Goal: Task Accomplishment & Management: Use online tool/utility

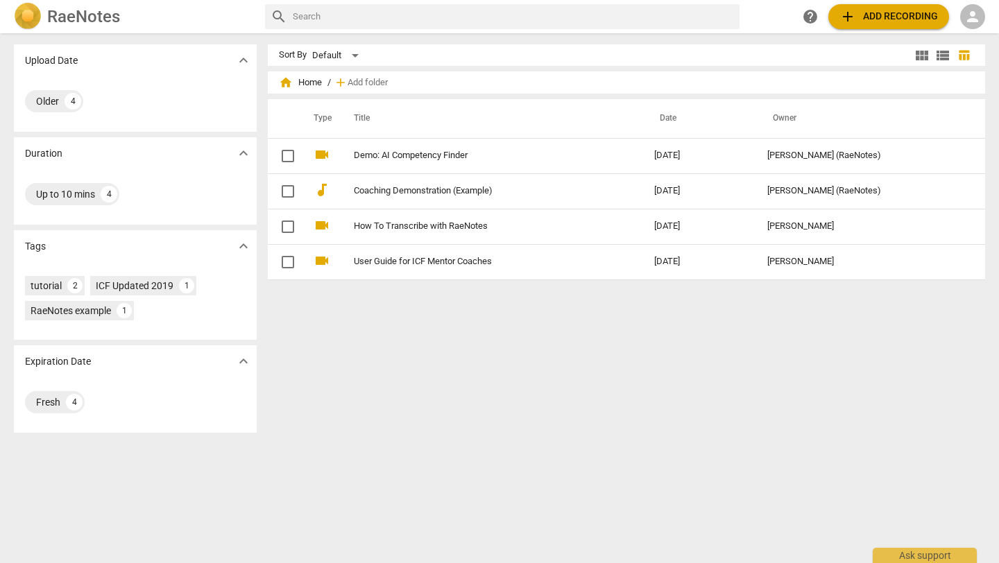
click at [977, 12] on span "person" at bounding box center [973, 16] width 17 height 17
click at [967, 30] on li "Login" at bounding box center [964, 33] width 50 height 33
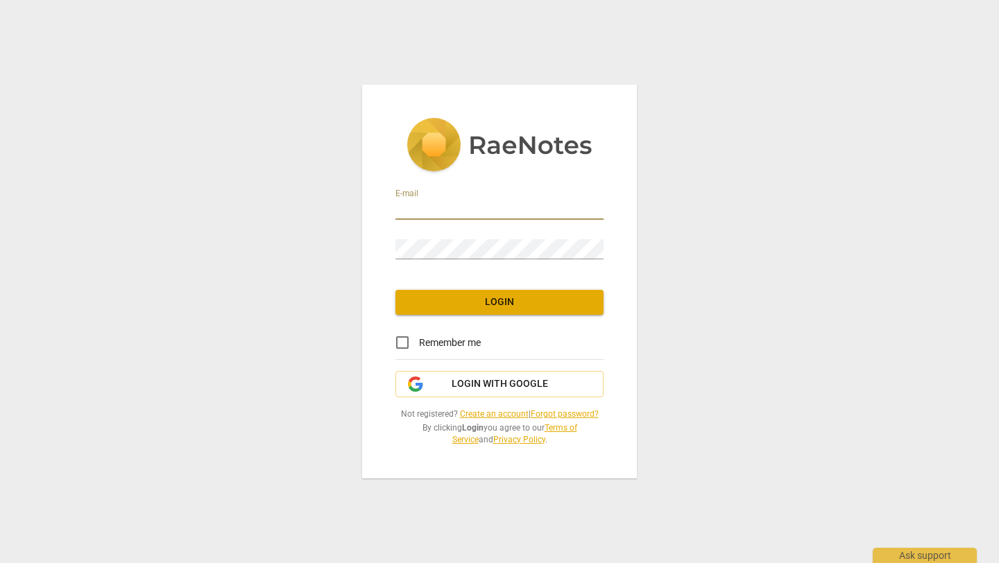
click at [533, 207] on input "email" at bounding box center [500, 210] width 208 height 20
type input "[EMAIL_ADDRESS][PERSON_NAME][DOMAIN_NAME]"
click at [533, 218] on input "[EMAIL_ADDRESS][PERSON_NAME][DOMAIN_NAME]" at bounding box center [500, 210] width 208 height 20
click at [441, 393] on button "Login with Google" at bounding box center [500, 384] width 208 height 26
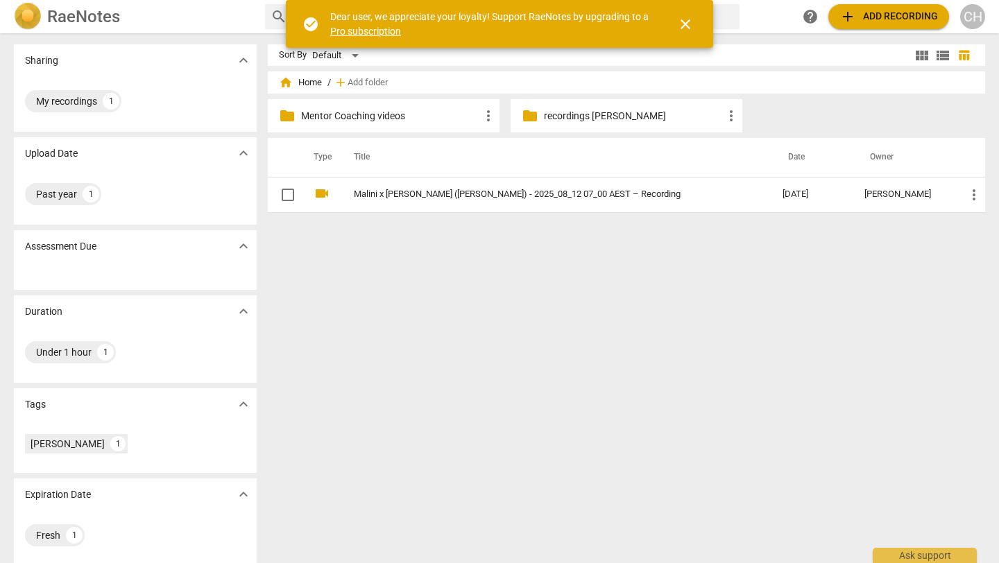
click at [688, 26] on span "close" at bounding box center [685, 24] width 17 height 17
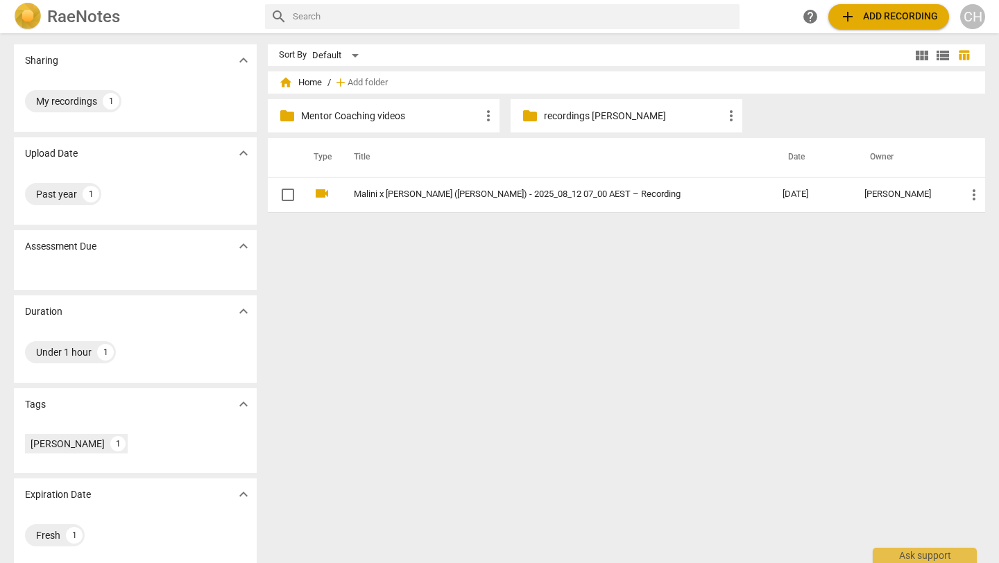
click at [914, 58] on span "view_module" at bounding box center [922, 55] width 17 height 17
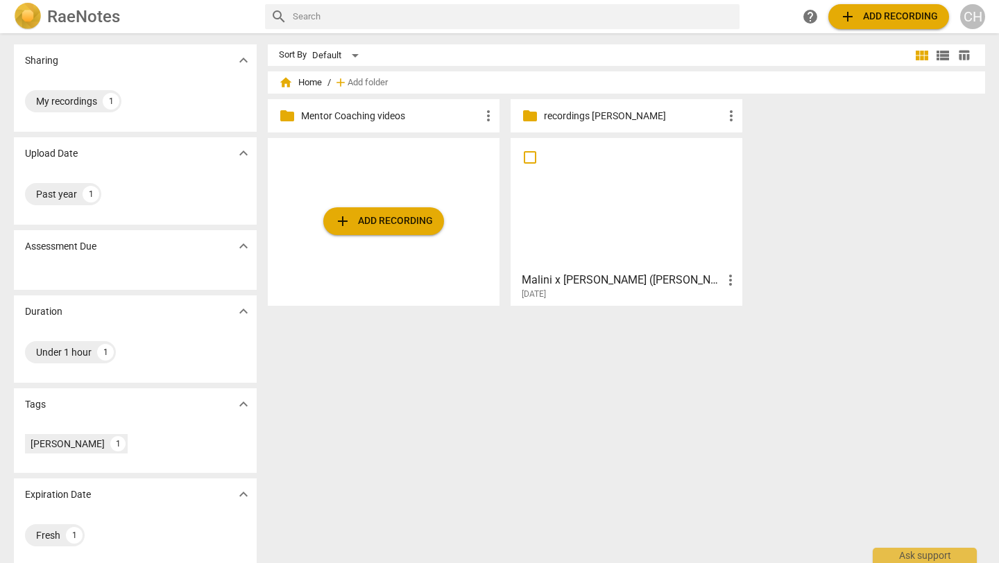
click at [598, 114] on p "recordings [PERSON_NAME]" at bounding box center [633, 116] width 179 height 15
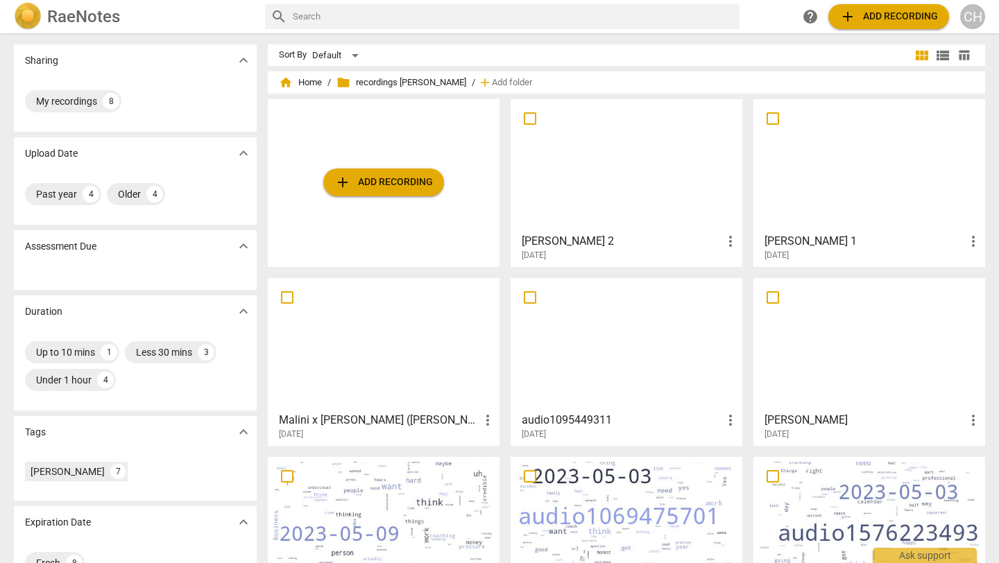
click at [378, 81] on span "folder recordings [PERSON_NAME]" at bounding box center [402, 83] width 130 height 14
click at [400, 194] on button "add Add recording" at bounding box center [383, 183] width 121 height 28
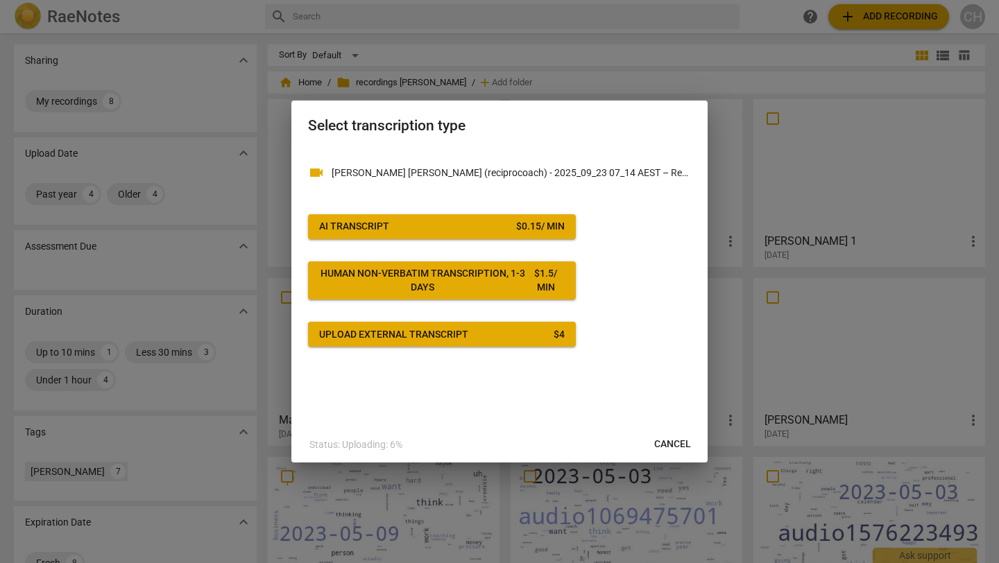
click at [451, 226] on span "AI Transcript $ 0.15 / min" at bounding box center [442, 227] width 246 height 14
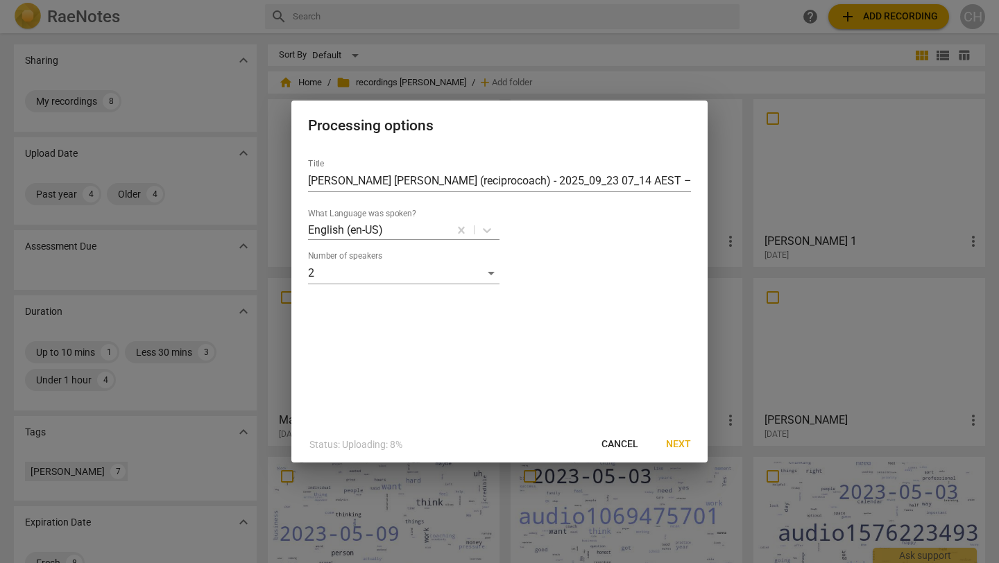
click at [684, 451] on span "Next" at bounding box center [678, 445] width 25 height 14
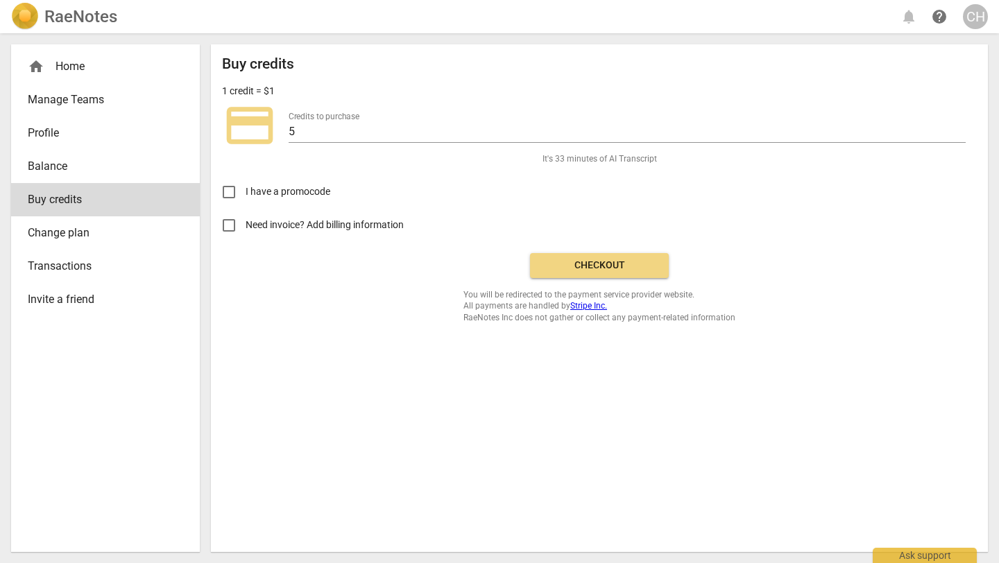
click at [604, 273] on button "Checkout" at bounding box center [599, 265] width 139 height 25
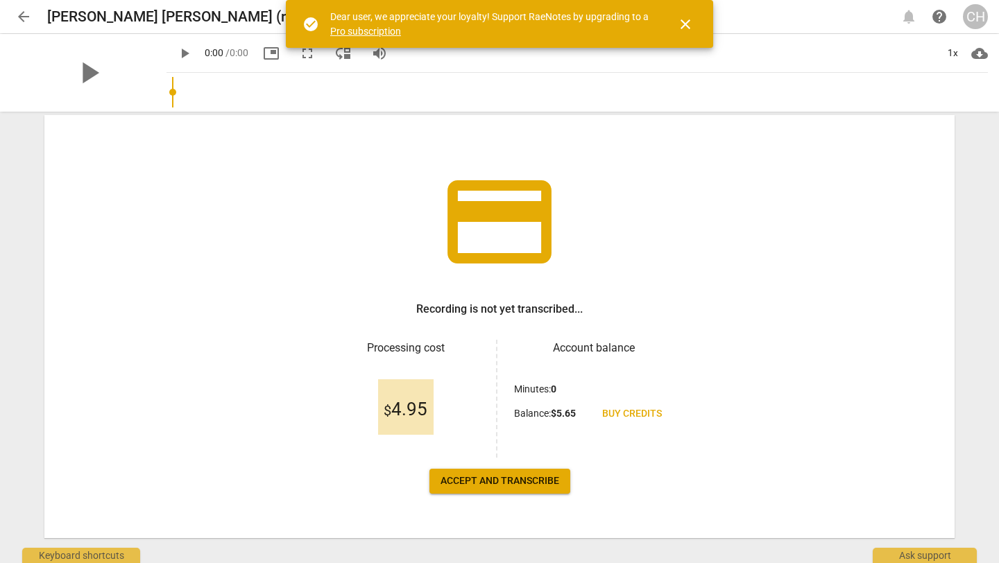
scroll to position [62, 0]
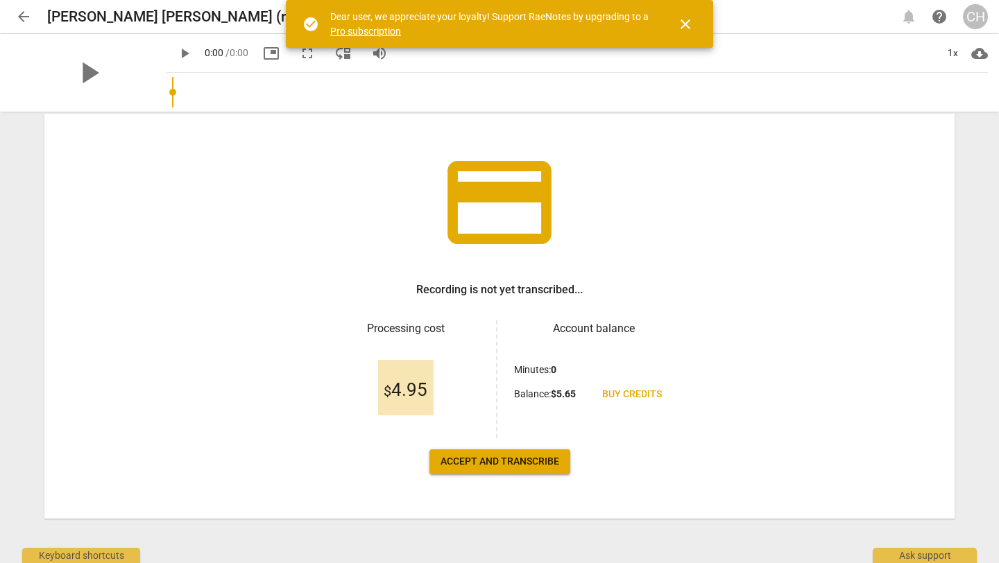
click at [520, 461] on span "Accept and transcribe" at bounding box center [500, 462] width 119 height 14
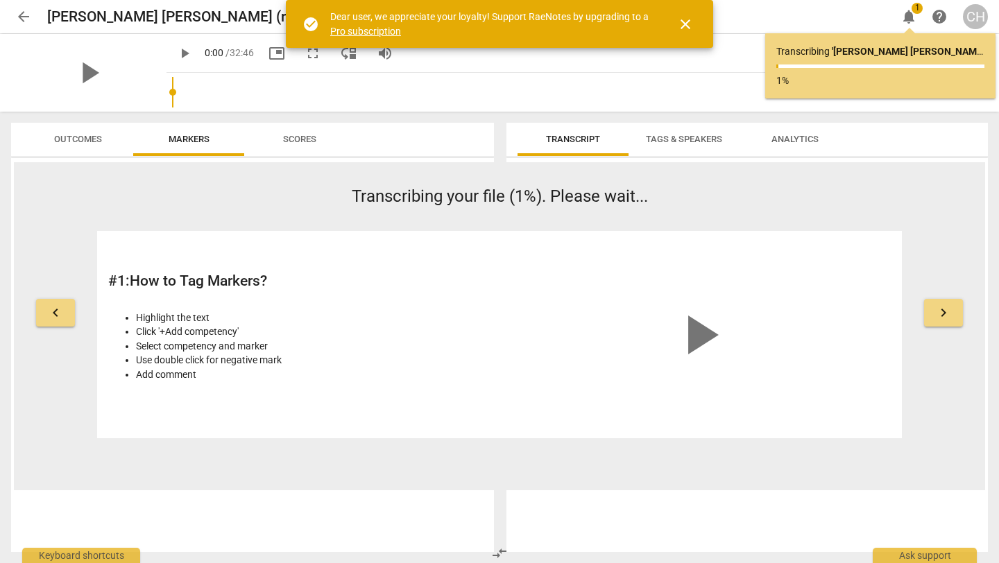
click at [375, 26] on link "Pro subscription" at bounding box center [365, 31] width 71 height 11
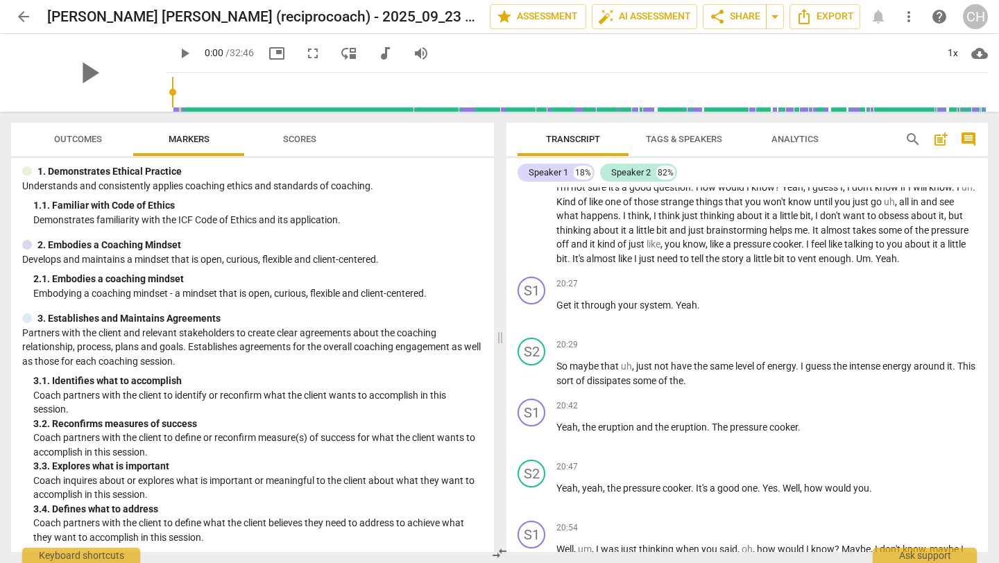
scroll to position [3450, 0]
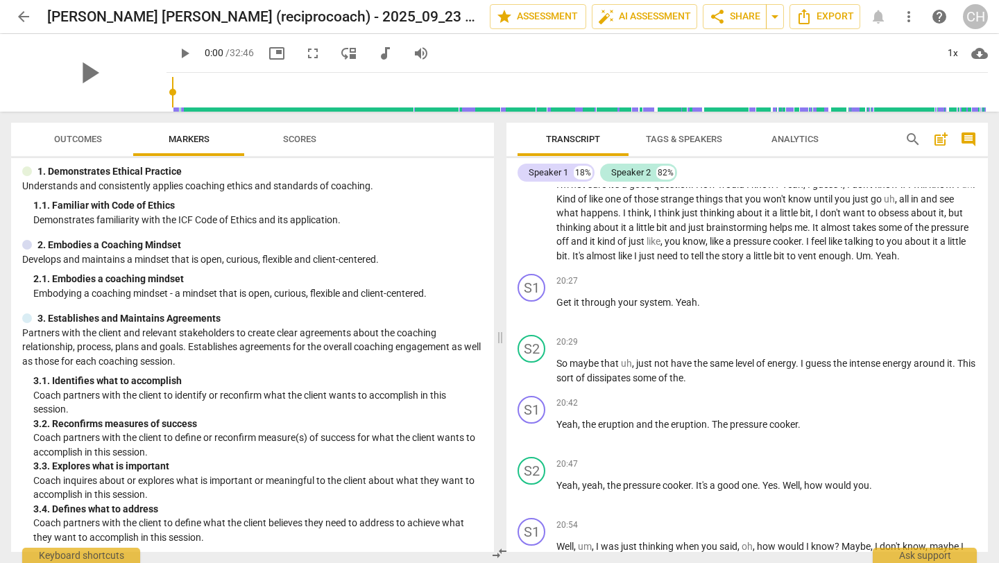
click at [24, 19] on span "arrow_back" at bounding box center [23, 16] width 17 height 17
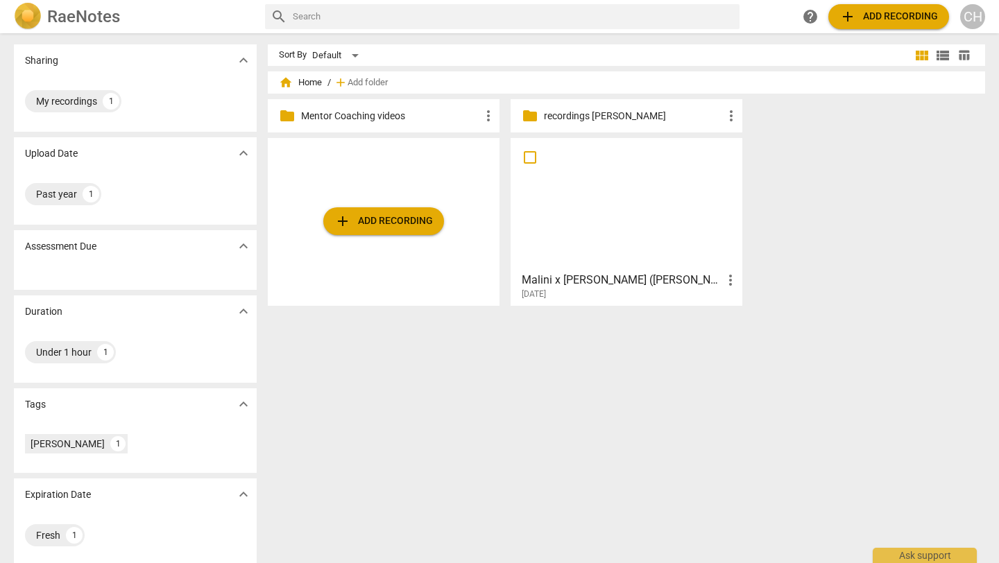
click at [357, 219] on span "add Add recording" at bounding box center [383, 221] width 99 height 17
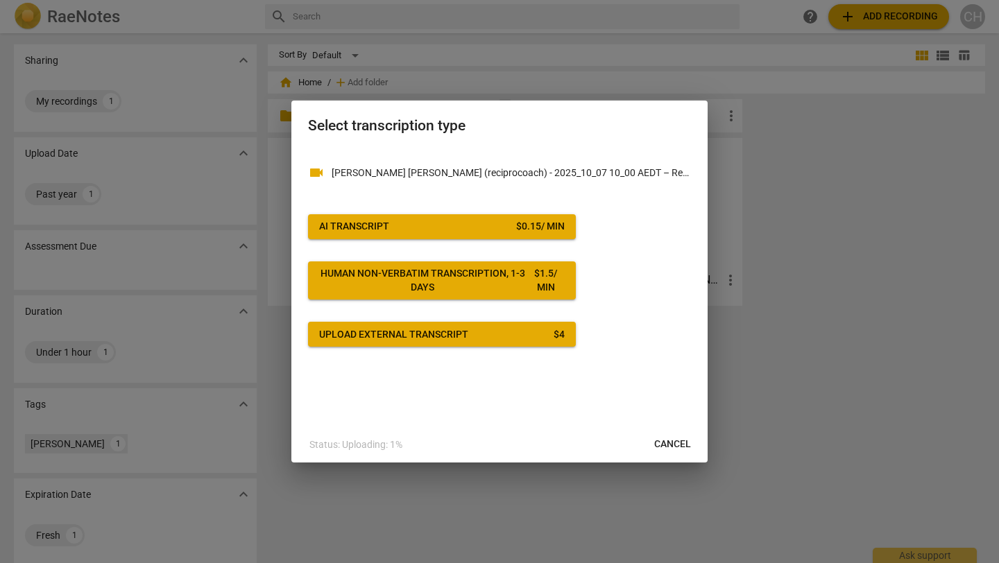
click at [502, 226] on span "AI Transcript $ 0.15 / min" at bounding box center [442, 227] width 246 height 14
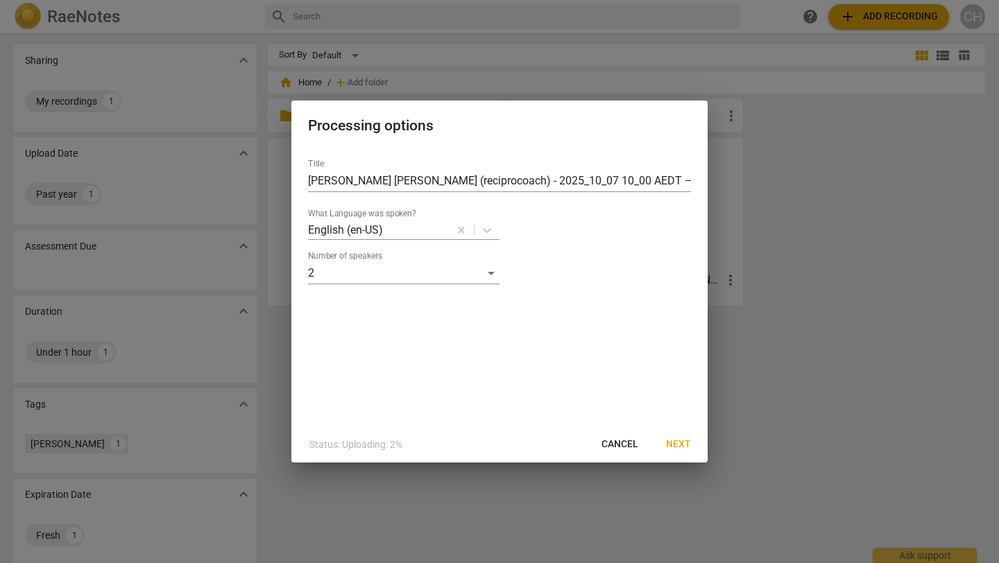
click at [677, 447] on span "Next" at bounding box center [678, 445] width 25 height 14
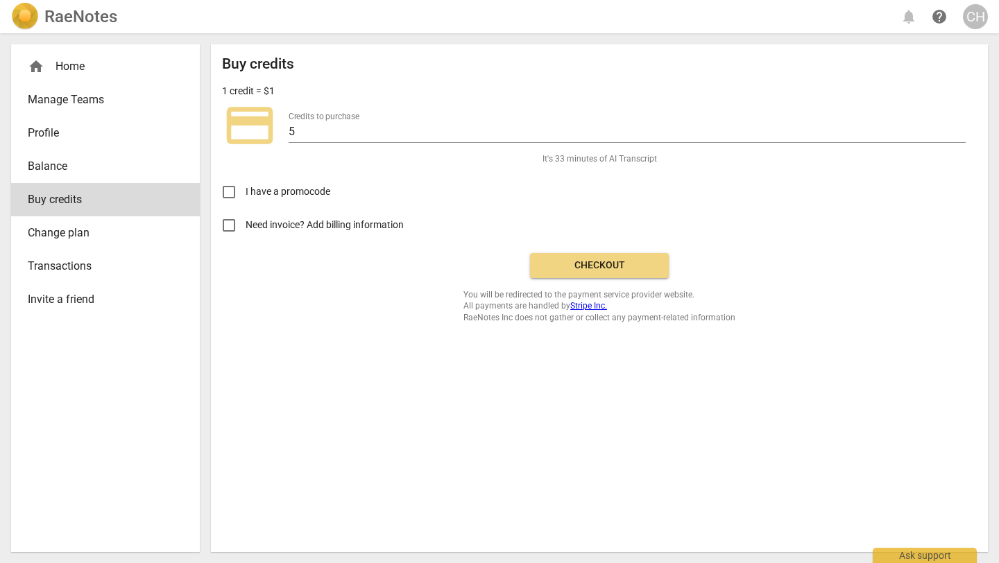
click at [595, 263] on span "Checkout" at bounding box center [599, 266] width 117 height 14
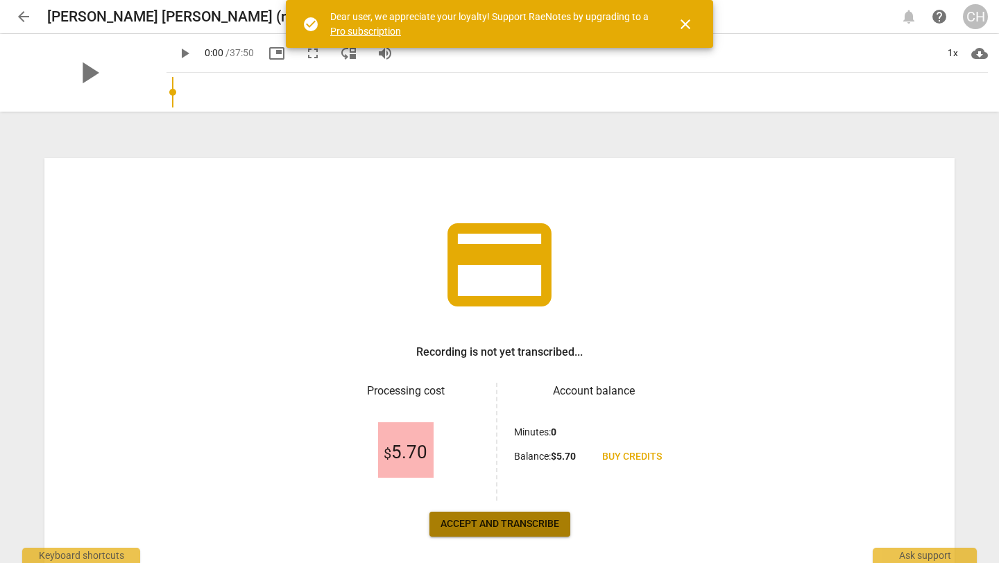
click at [466, 525] on span "Accept and transcribe" at bounding box center [500, 525] width 119 height 14
